Goal: Task Accomplishment & Management: Use online tool/utility

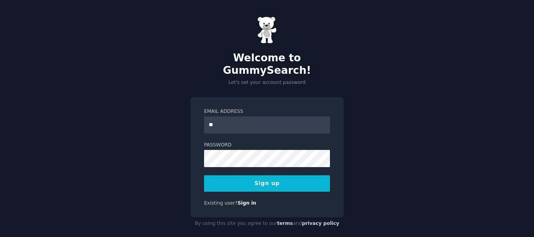
type input "**********"
click at [276, 175] on button "Sign up" at bounding box center [267, 183] width 126 height 16
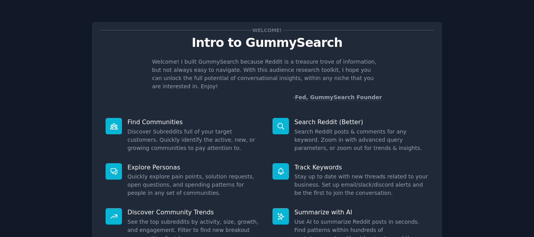
click at [49, 113] on div "Welcome! Intro to GummySearch Welcome! I built GummySearch because Reddit is a …" at bounding box center [267, 161] width 512 height 301
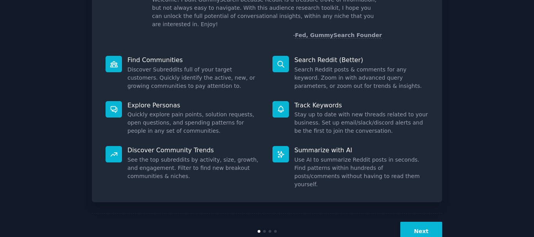
scroll to position [69, 0]
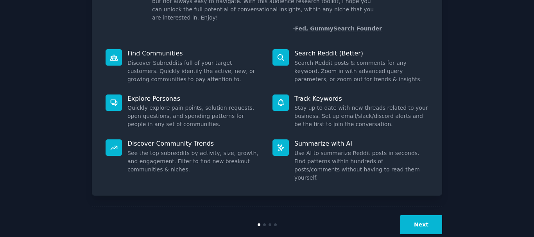
click at [424, 215] on button "Next" at bounding box center [421, 224] width 42 height 19
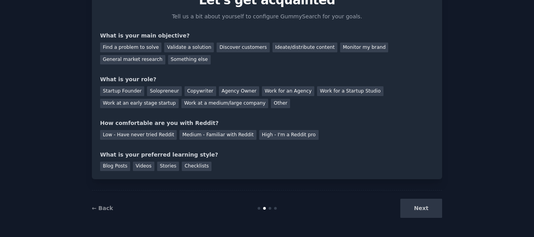
click at [424, 209] on div "Next" at bounding box center [383, 208] width 117 height 19
click at [424, 211] on div "Next" at bounding box center [383, 208] width 117 height 19
click at [424, 208] on div "Next" at bounding box center [383, 208] width 117 height 19
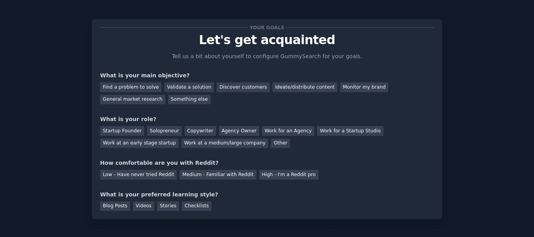
scroll to position [0, 0]
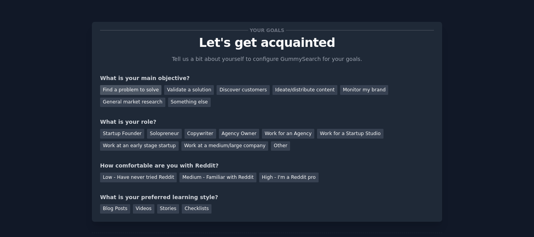
click at [111, 89] on div "Find a problem to solve" at bounding box center [130, 90] width 61 height 10
click at [117, 132] on div "Startup Founder" at bounding box center [122, 134] width 44 height 10
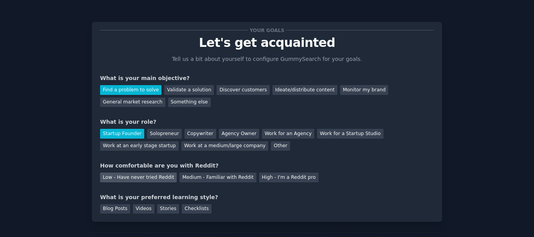
click at [129, 178] on div "Low - Have never tried Reddit" at bounding box center [138, 178] width 77 height 10
click at [115, 208] on div "Blog Posts" at bounding box center [115, 209] width 30 height 10
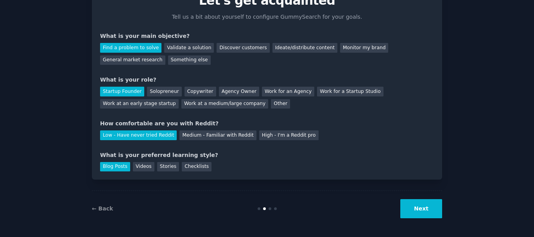
scroll to position [43, 0]
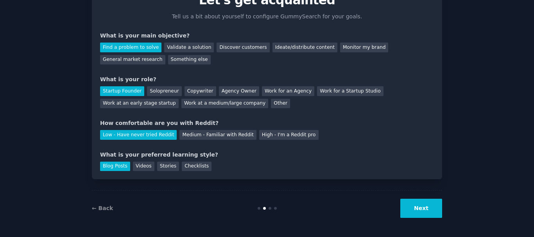
click at [423, 209] on button "Next" at bounding box center [421, 208] width 42 height 19
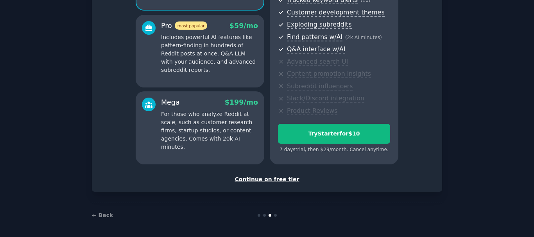
scroll to position [134, 0]
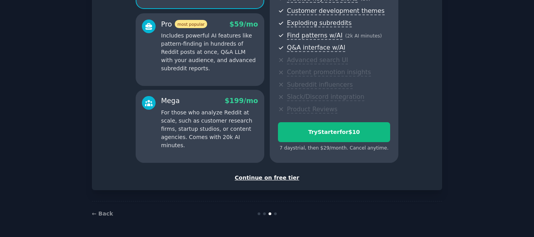
click at [275, 177] on div "Continue on free tier" at bounding box center [267, 178] width 334 height 8
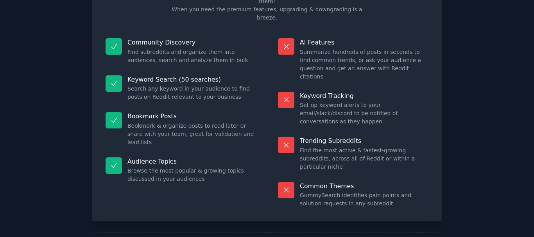
scroll to position [67, 0]
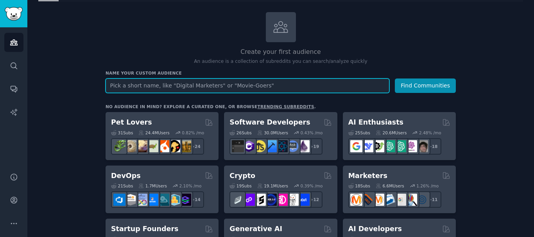
scroll to position [39, 0]
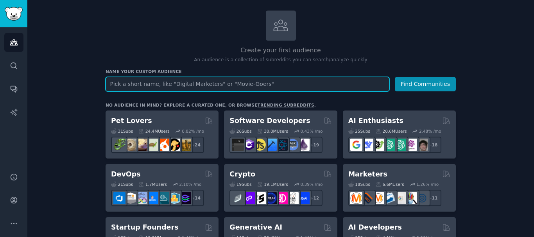
click at [133, 83] on input "text" at bounding box center [248, 84] width 284 height 14
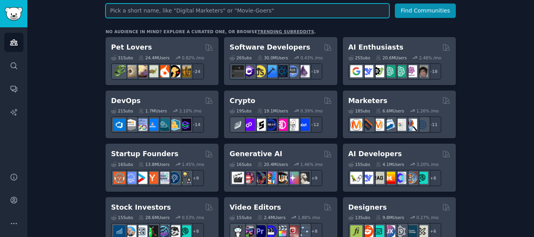
scroll to position [78, 0]
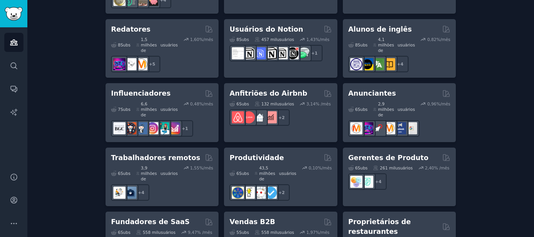
scroll to position [749, 0]
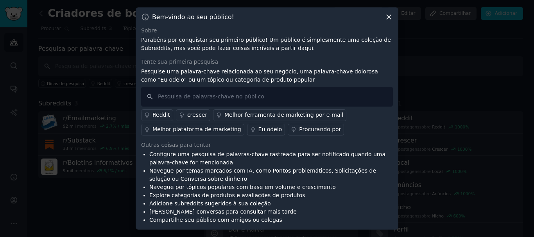
click at [159, 113] on font "Reddit" at bounding box center [161, 115] width 18 height 6
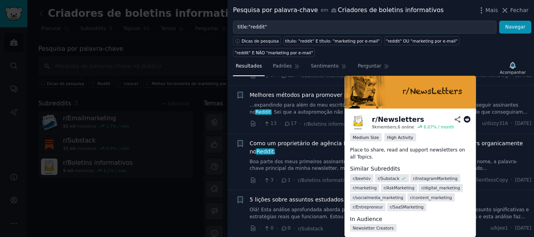
scroll to position [195, 0]
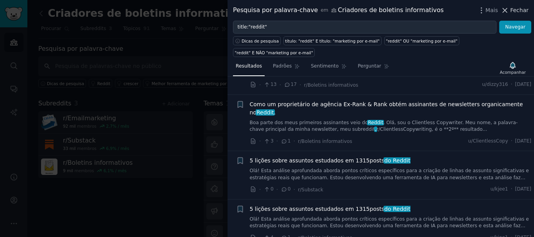
click at [509, 9] on icon at bounding box center [505, 10] width 8 height 8
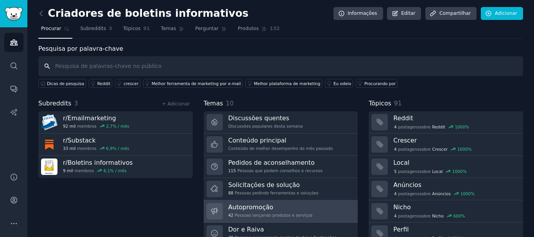
scroll to position [32, 0]
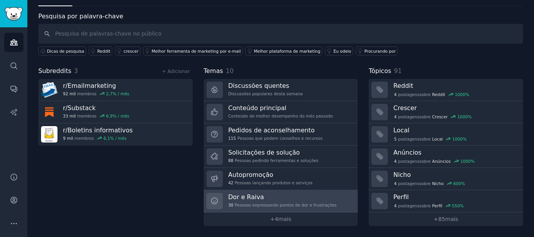
click at [265, 200] on h3 "Dor e Raiva" at bounding box center [282, 197] width 108 height 8
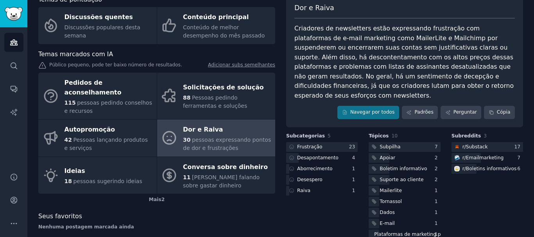
scroll to position [65, 0]
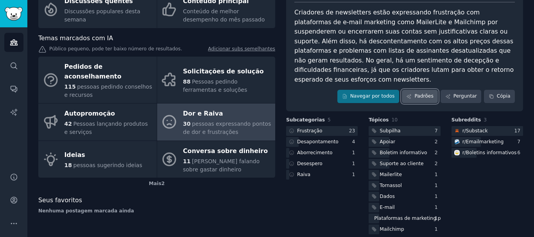
click at [425, 93] on font "Padrões" at bounding box center [423, 95] width 19 height 5
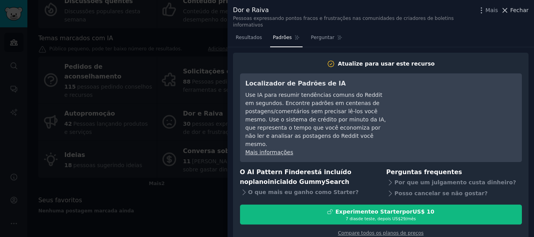
click at [516, 9] on font "Fechar" at bounding box center [519, 10] width 18 height 6
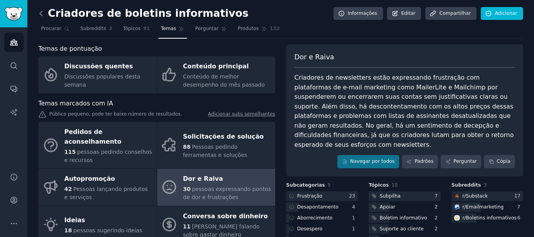
click at [41, 13] on icon at bounding box center [41, 13] width 8 height 8
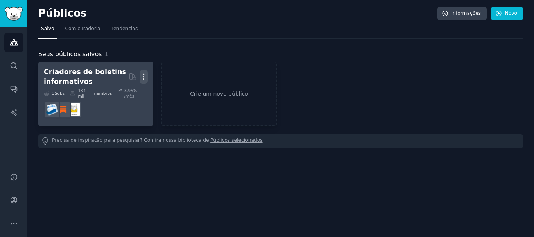
click at [144, 75] on icon "button" at bounding box center [143, 76] width 1 height 5
click at [121, 93] on p "Delete" at bounding box center [122, 93] width 18 height 8
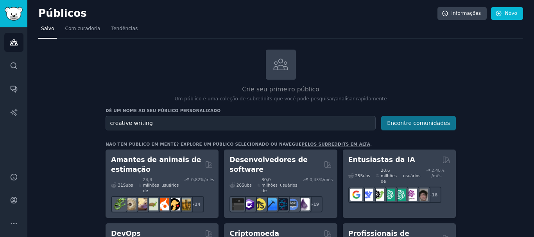
type input "creative writing"
click at [422, 122] on font "Encontre comunidades" at bounding box center [418, 123] width 63 height 6
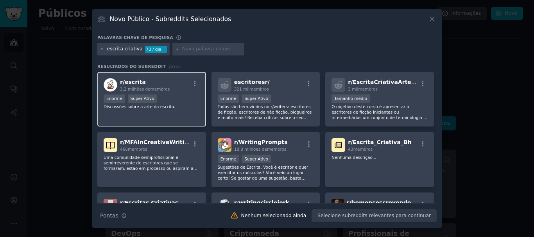
click at [136, 84] on font "escrita" at bounding box center [135, 82] width 21 height 6
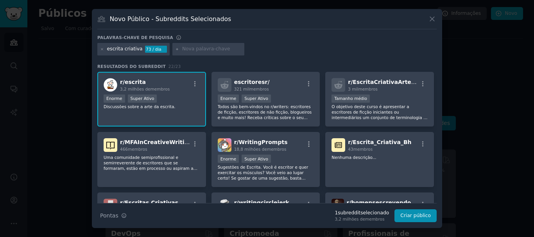
click at [285, 54] on div "escrita criativa 73 / dia" at bounding box center [266, 50] width 339 height 15
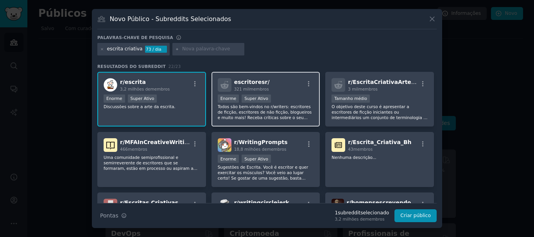
click at [272, 91] on div "escritores r/ 321 mil membros" at bounding box center [266, 85] width 96 height 14
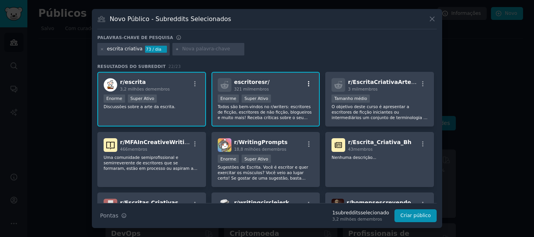
click at [306, 82] on icon "button" at bounding box center [308, 84] width 7 height 7
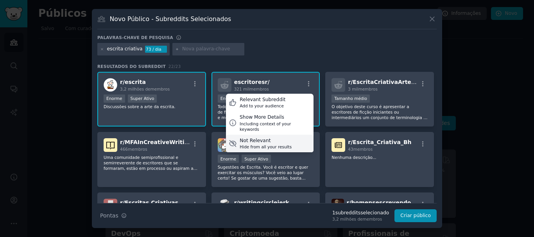
click at [262, 138] on div "Not Relevant" at bounding box center [266, 141] width 52 height 7
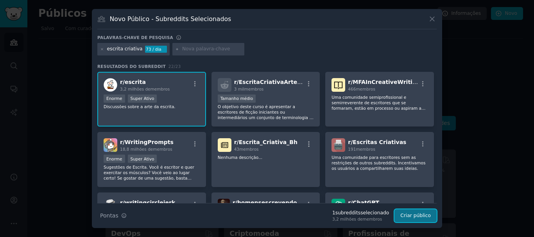
click at [417, 213] on font "Criar público" at bounding box center [415, 215] width 30 height 5
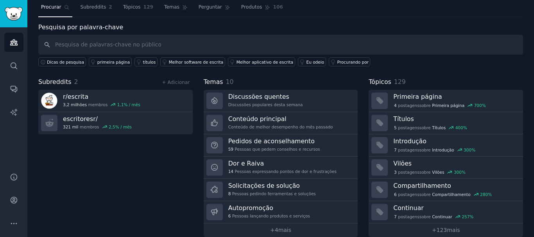
scroll to position [32, 0]
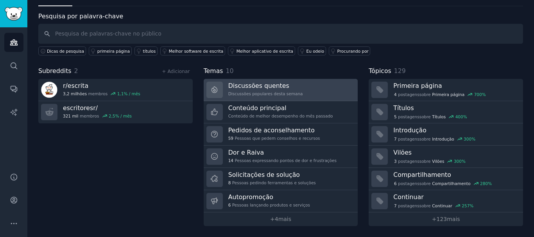
click at [275, 88] on font "Discussões quentes" at bounding box center [258, 85] width 61 height 7
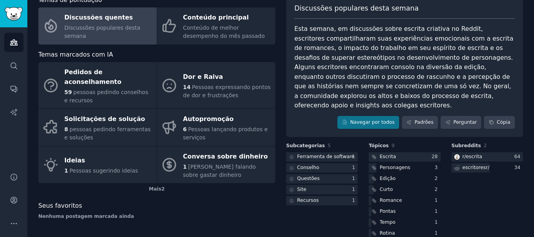
scroll to position [64, 0]
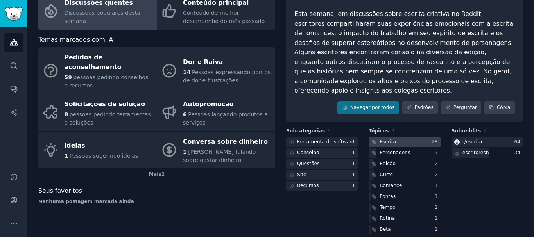
click at [394, 138] on div at bounding box center [405, 143] width 72 height 10
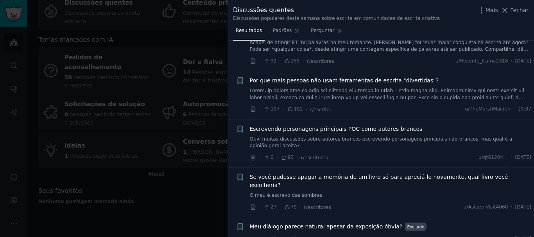
scroll to position [117, 0]
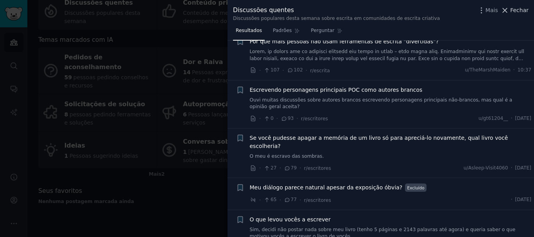
click at [518, 9] on font "Fechar" at bounding box center [519, 10] width 18 height 6
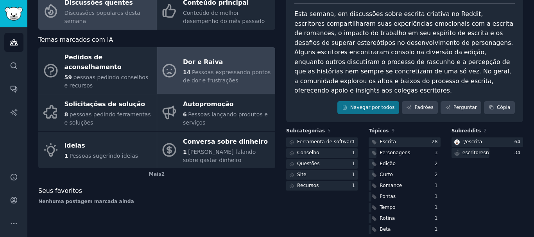
click at [224, 68] on div "14 Pessoas expressando pontos de dor e frustrações" at bounding box center [227, 76] width 88 height 16
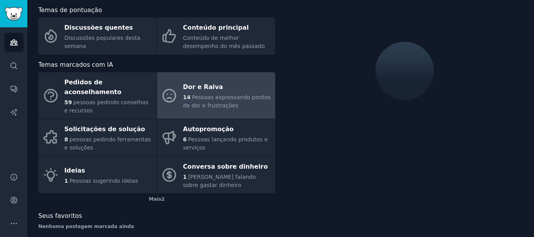
scroll to position [64, 0]
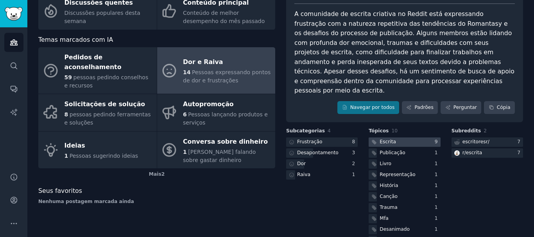
click at [402, 138] on div at bounding box center [405, 143] width 72 height 10
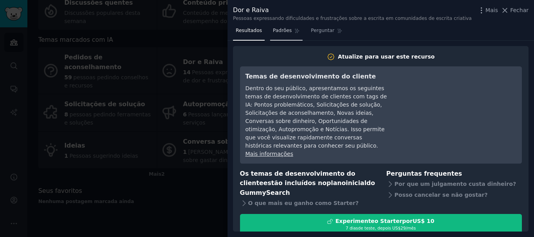
click at [279, 29] on font "Padrões" at bounding box center [282, 30] width 19 height 5
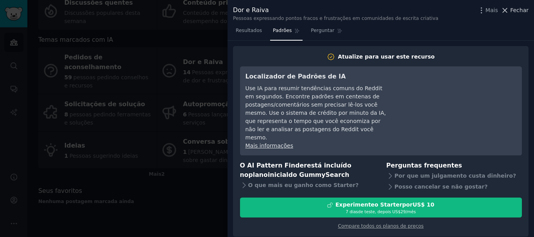
click at [508, 10] on icon at bounding box center [505, 10] width 8 height 8
